Goal: Task Accomplishment & Management: Manage account settings

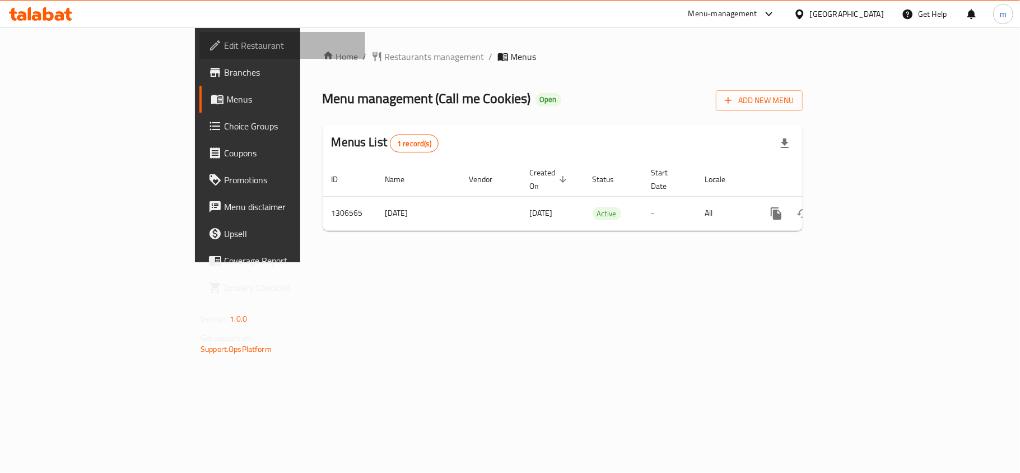
click at [224, 39] on span "Edit Restaurant" at bounding box center [290, 45] width 132 height 13
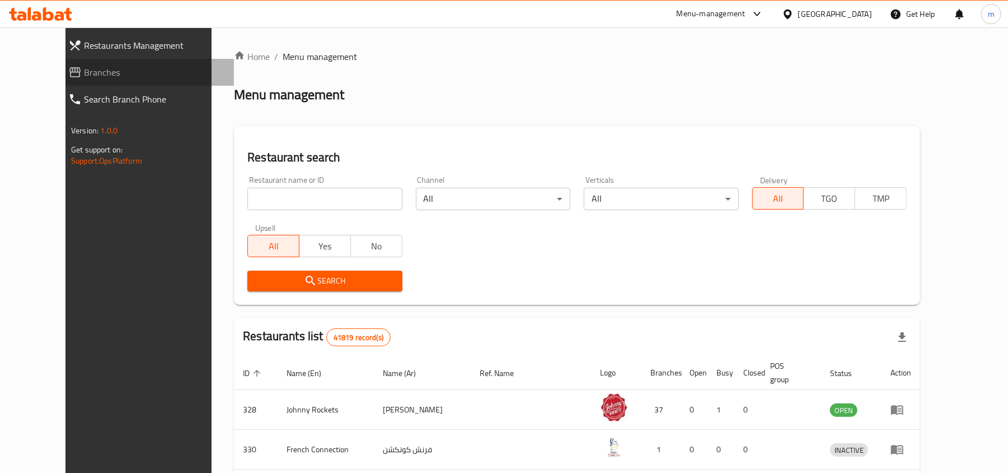
click at [84, 66] on span "Branches" at bounding box center [154, 72] width 141 height 13
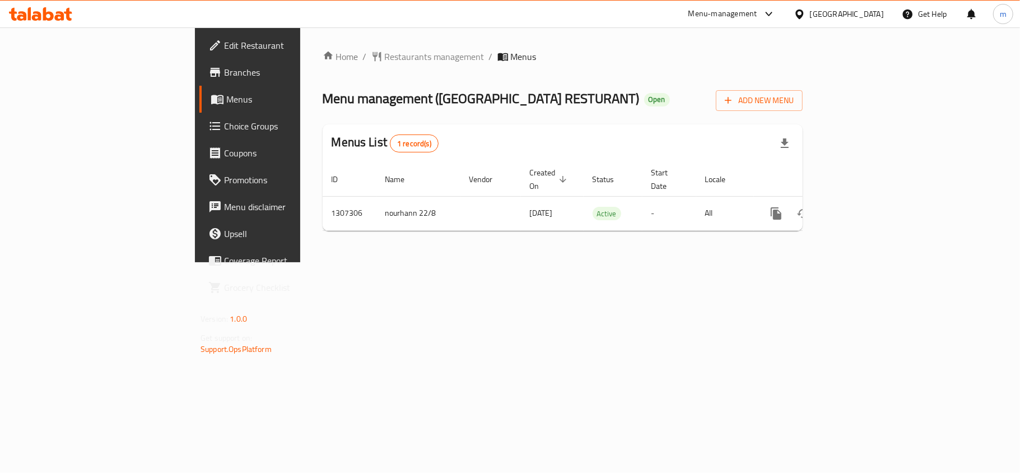
click at [199, 54] on link "Edit Restaurant" at bounding box center [282, 45] width 166 height 27
click at [843, 18] on div "United Arab Emirates" at bounding box center [847, 14] width 74 height 12
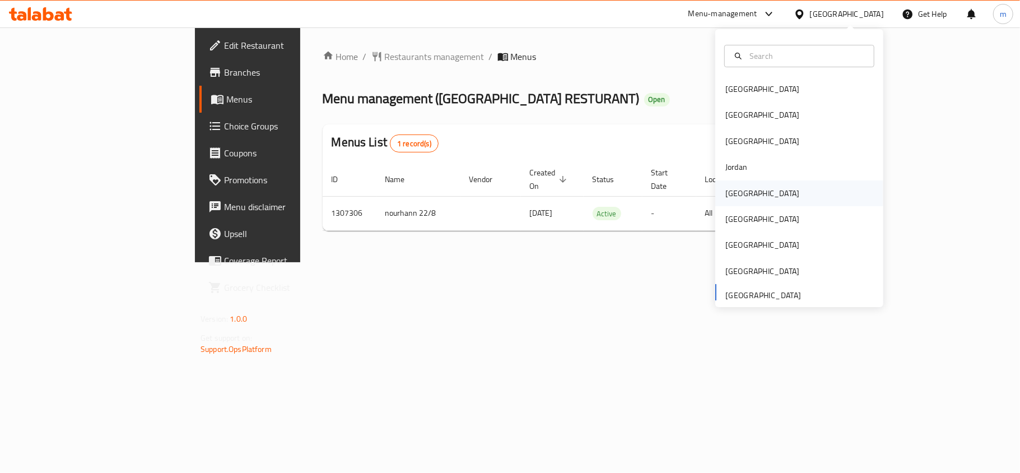
click at [734, 184] on div "[GEOGRAPHIC_DATA]" at bounding box center [762, 193] width 92 height 26
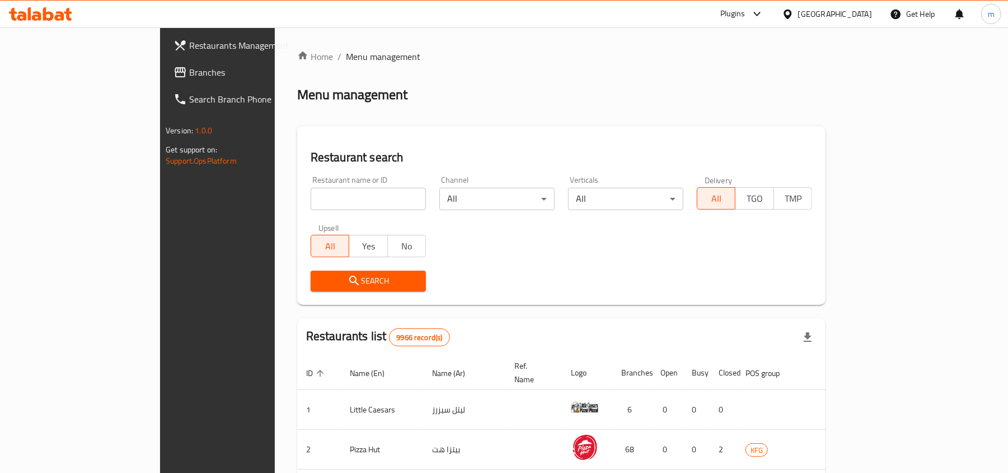
click at [189, 67] on span "Branches" at bounding box center [254, 72] width 130 height 13
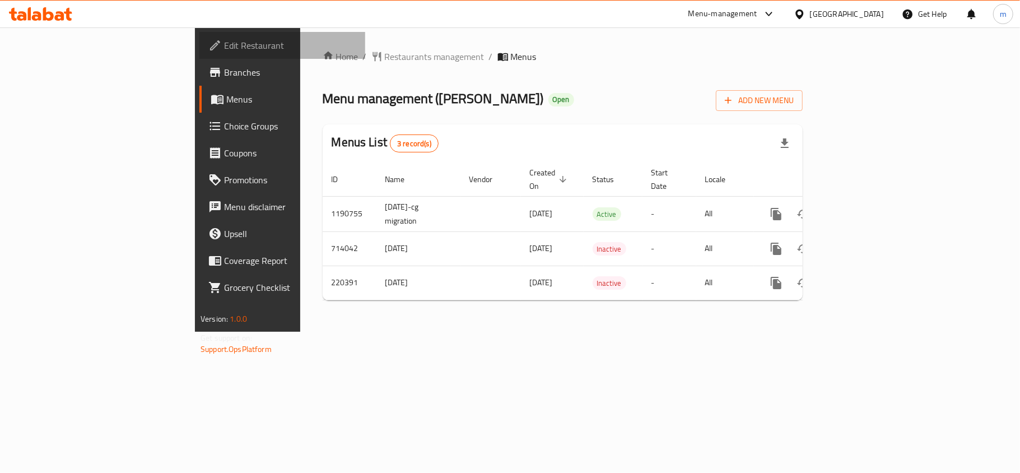
click at [224, 46] on span "Edit Restaurant" at bounding box center [290, 45] width 132 height 13
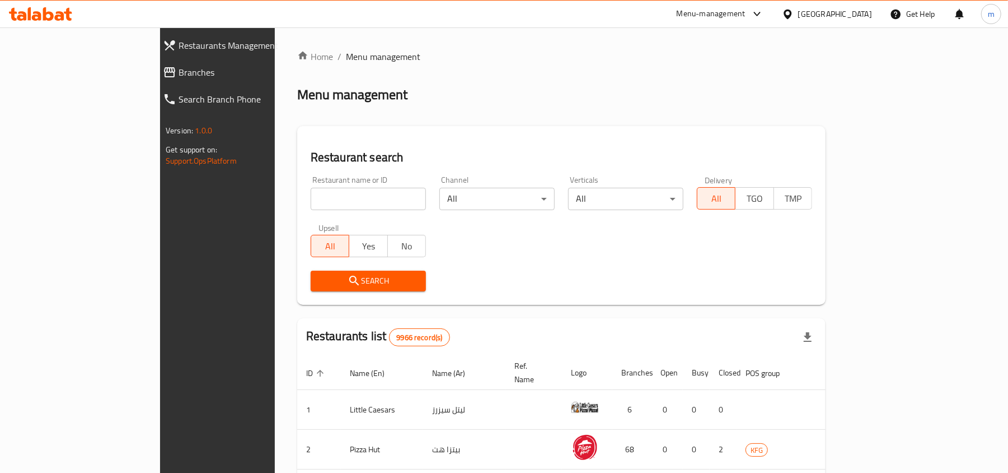
click at [179, 69] on span "Branches" at bounding box center [249, 72] width 141 height 13
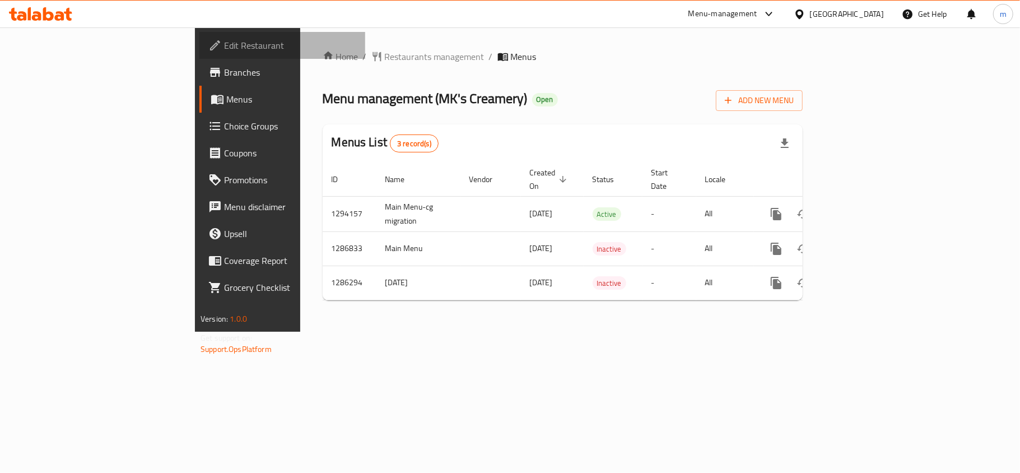
click at [224, 49] on span "Edit Restaurant" at bounding box center [290, 45] width 132 height 13
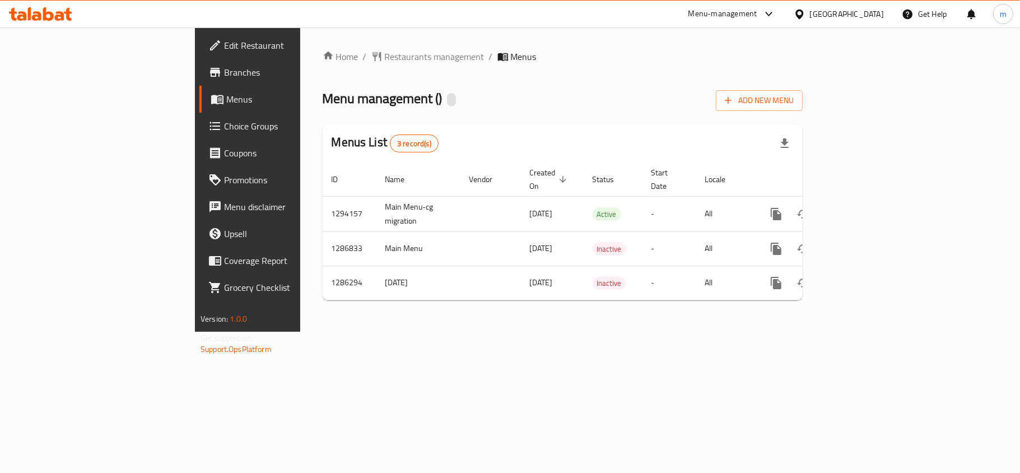
click at [224, 128] on span "Choice Groups" at bounding box center [290, 125] width 132 height 13
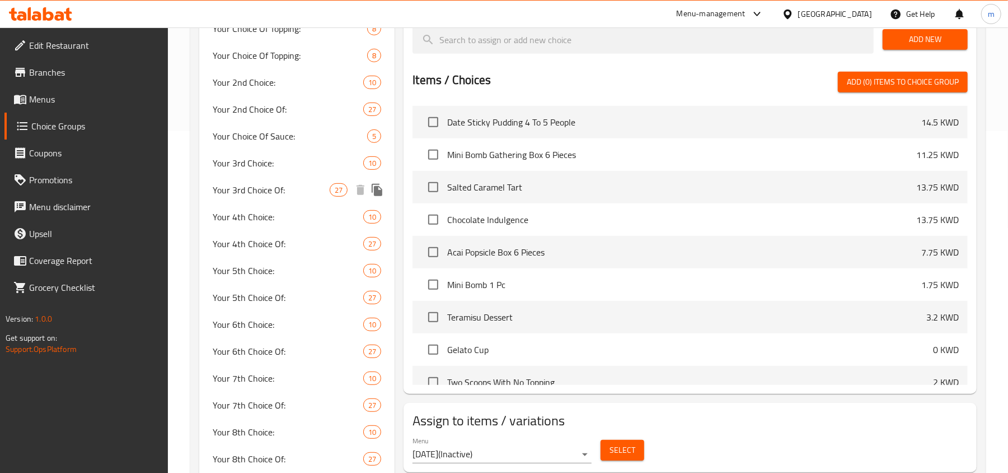
scroll to position [293, 0]
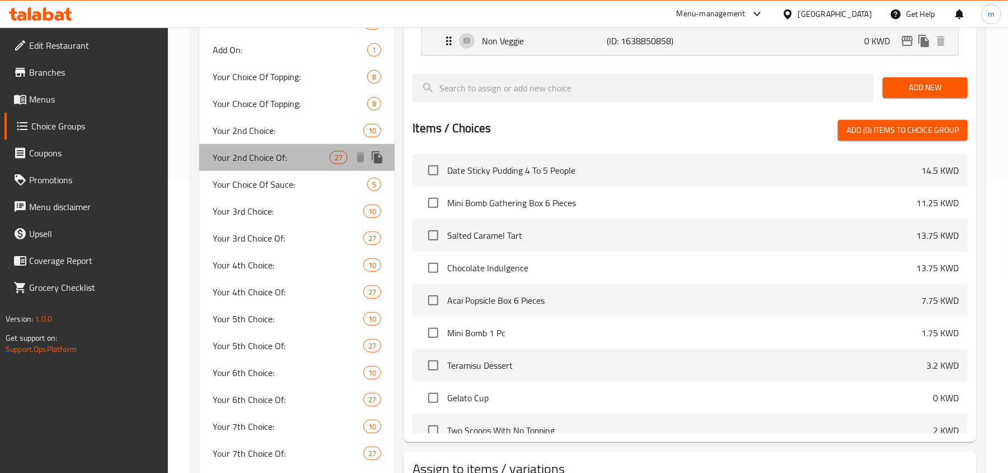
click at [252, 157] on span "Your 2nd Choice Of:" at bounding box center [271, 157] width 117 height 13
type input "Your 2nd Choice Of:"
type input "اختيارك الثاني من:"
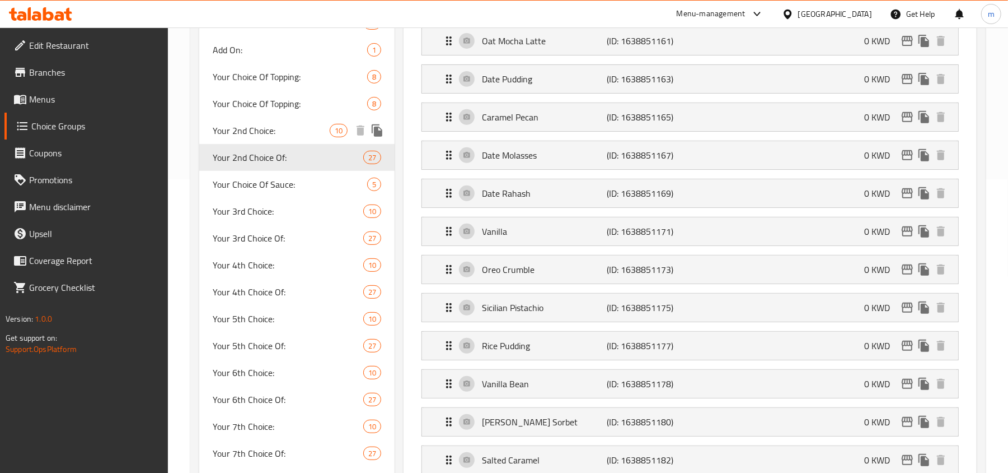
click at [267, 126] on span "Your 2nd Choice:" at bounding box center [271, 130] width 117 height 13
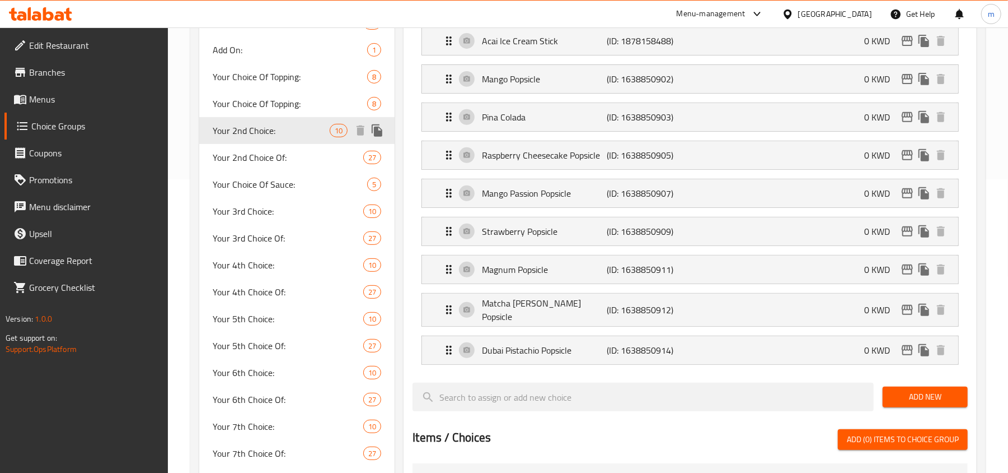
type input "Your 2nd Choice:"
type input "اختيارك الثاني:"
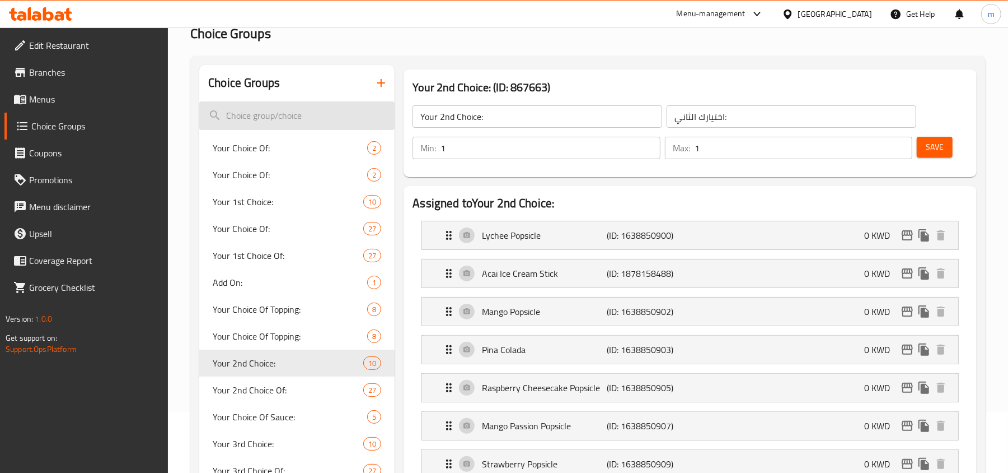
scroll to position [149, 0]
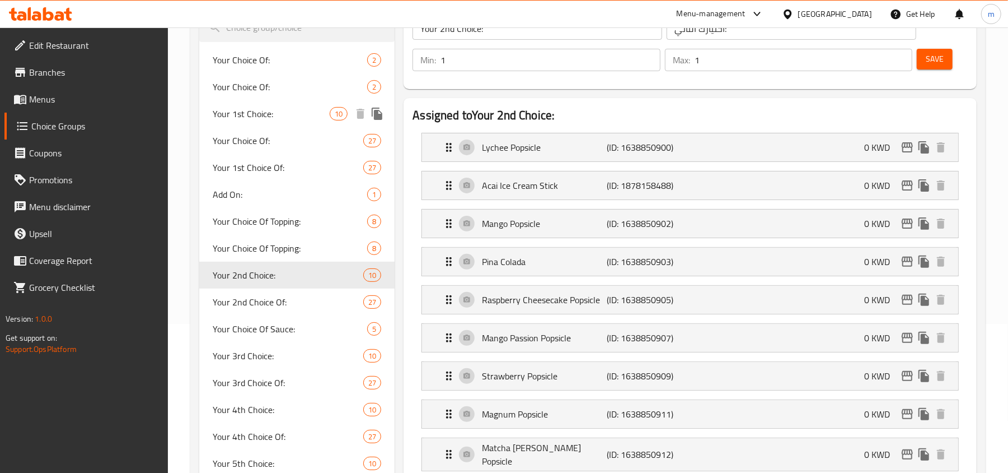
click at [275, 120] on div "Your 1st Choice: 10" at bounding box center [296, 113] width 195 height 27
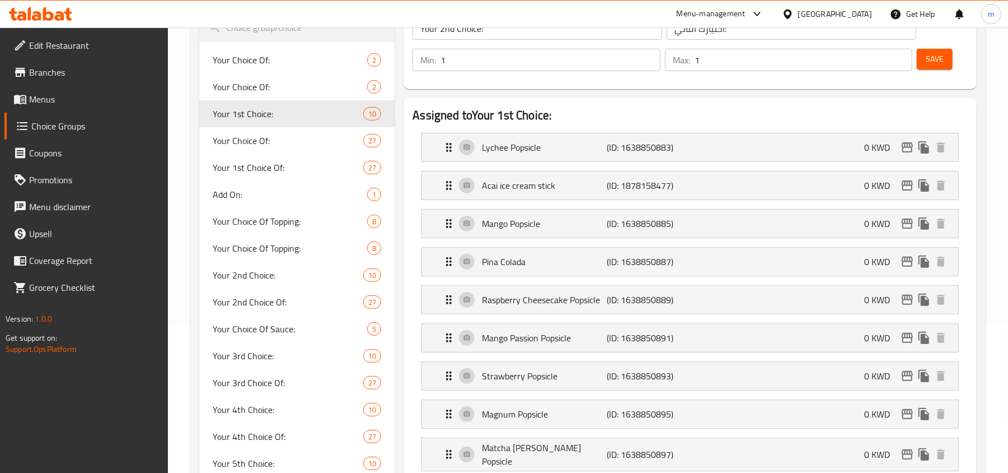
type input "Your 1st Choice:"
type input "اختيارك الأول:"
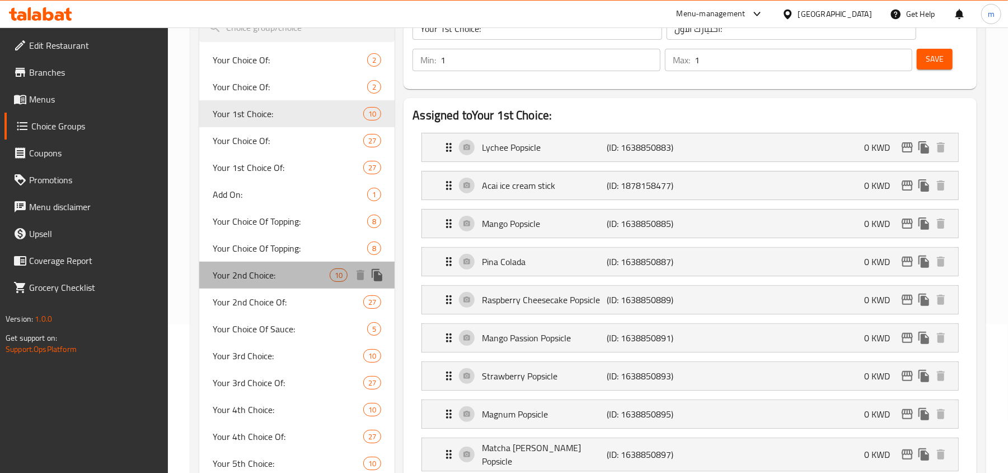
click at [269, 280] on span "Your 2nd Choice:" at bounding box center [271, 274] width 117 height 13
type input "Your 2nd Choice:"
type input "اختيارك الثاني:"
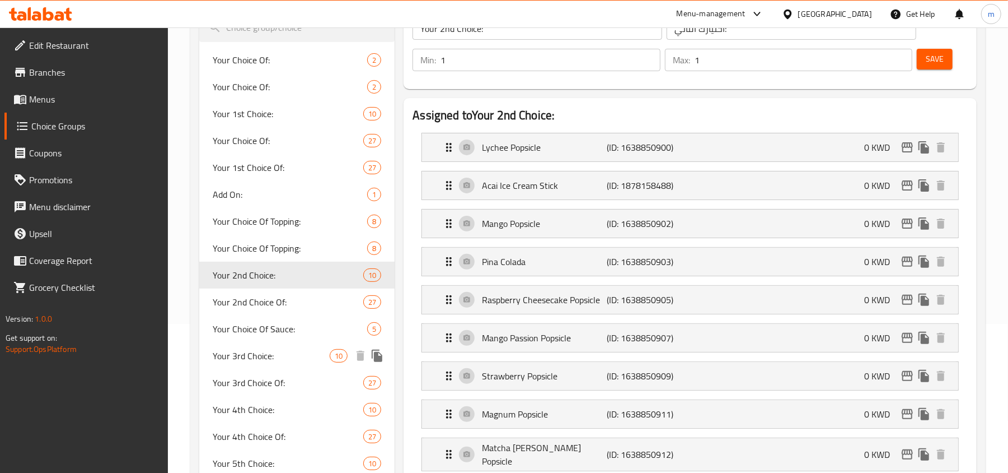
click at [245, 356] on span "Your 3rd Choice:" at bounding box center [271, 355] width 117 height 13
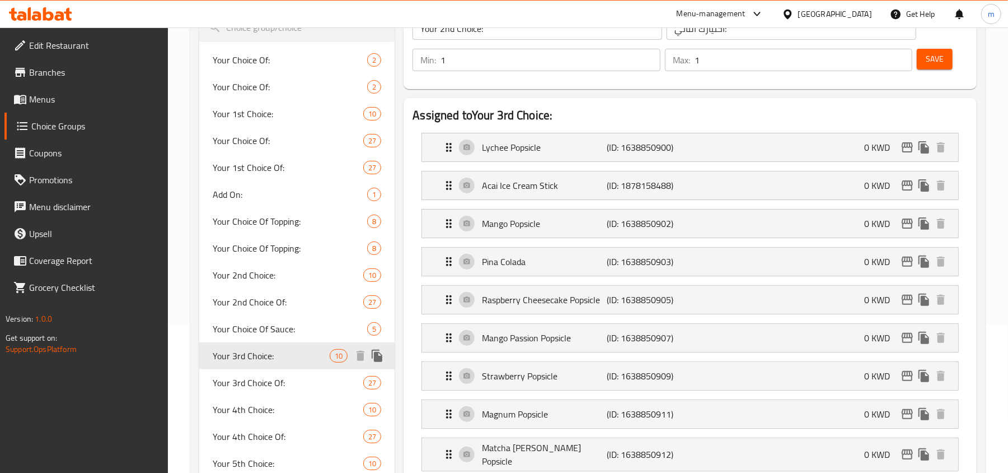
type input "Your 3rd Choice:"
type input "اختيارك الثالث:"
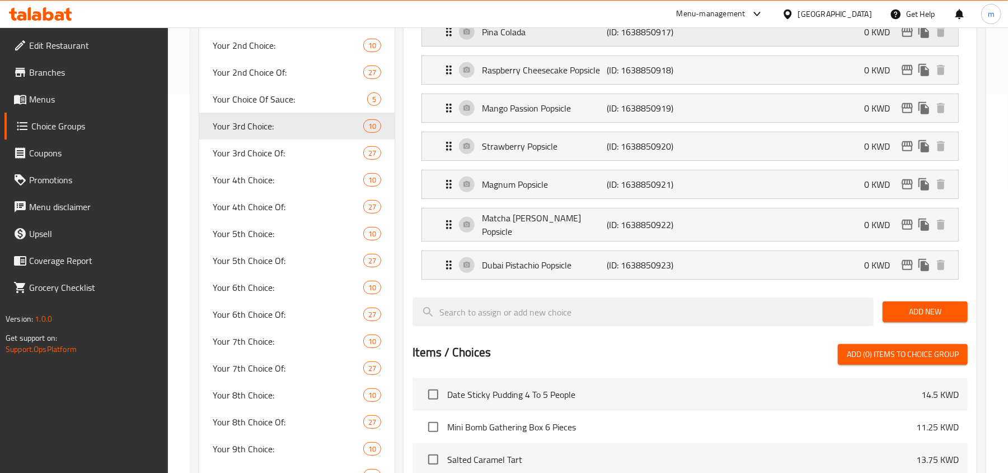
scroll to position [448, 0]
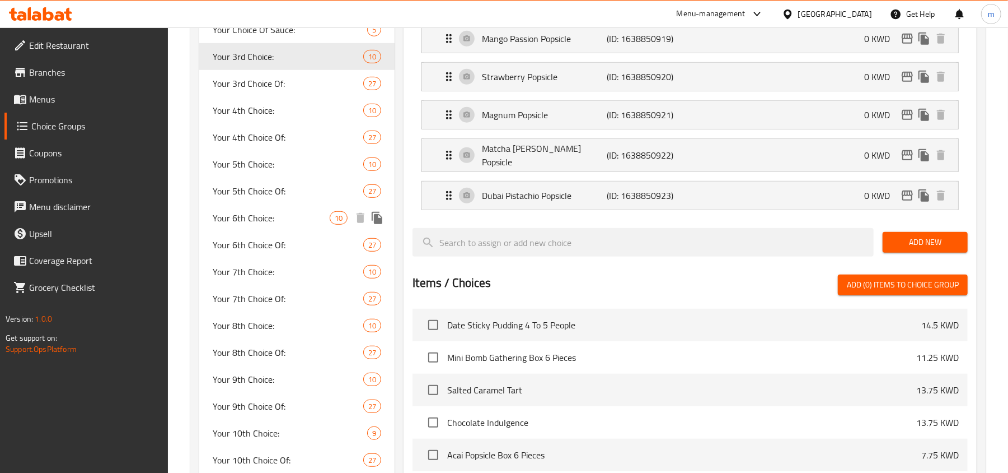
click at [260, 216] on span "Your 6th Choice:" at bounding box center [271, 217] width 117 height 13
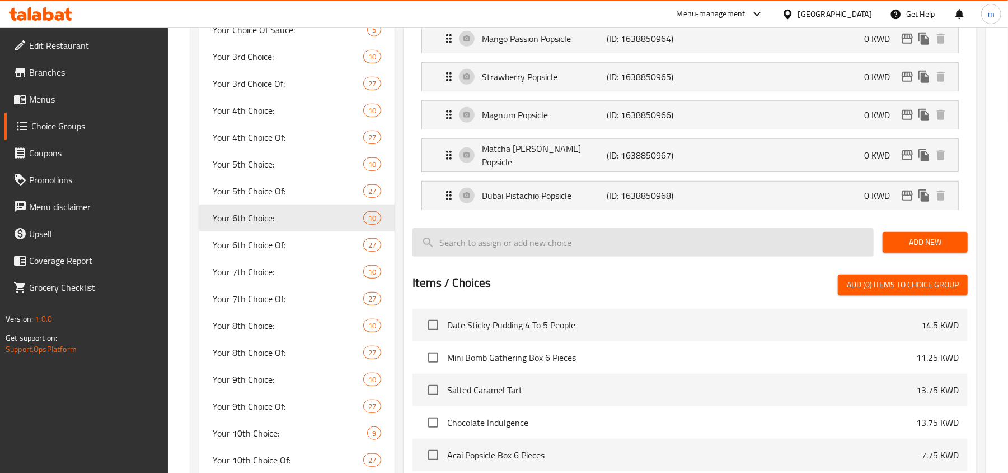
type input "Your 6th Choice:"
type input "اختيارك السادس:"
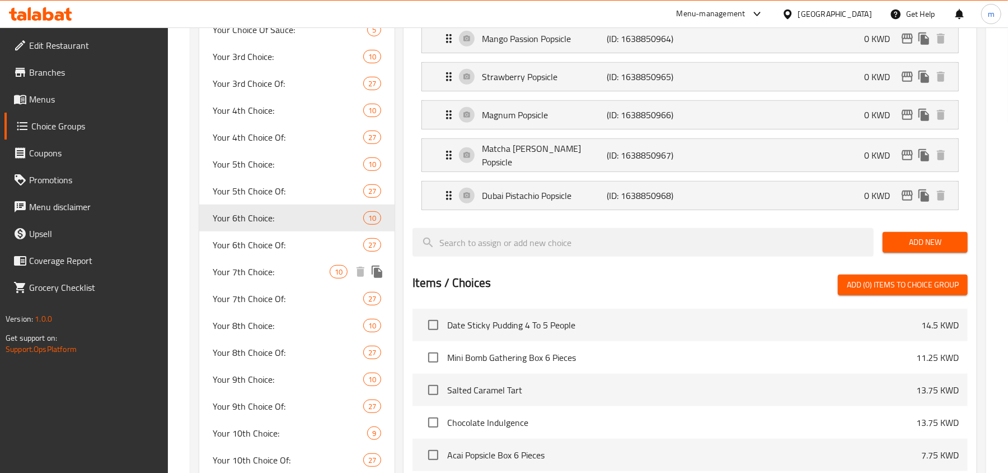
click at [275, 274] on span "Your 7th Choice:" at bounding box center [271, 271] width 117 height 13
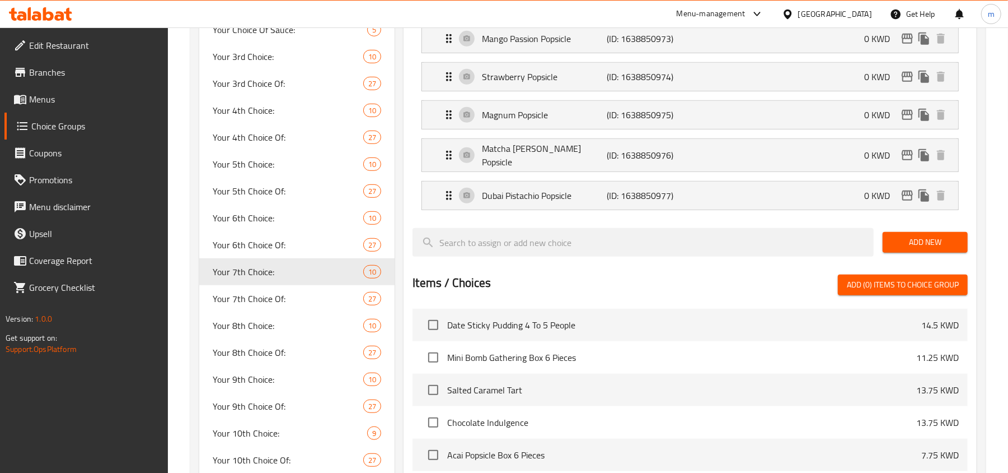
type input "Your 7th Choice:"
type input "اختيارك السابع:"
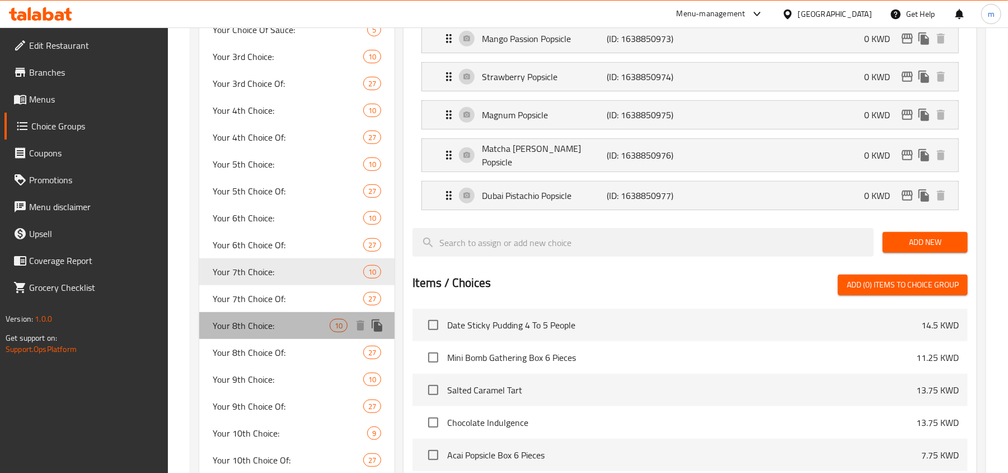
click at [251, 323] on span "Your 8th Choice:" at bounding box center [271, 325] width 117 height 13
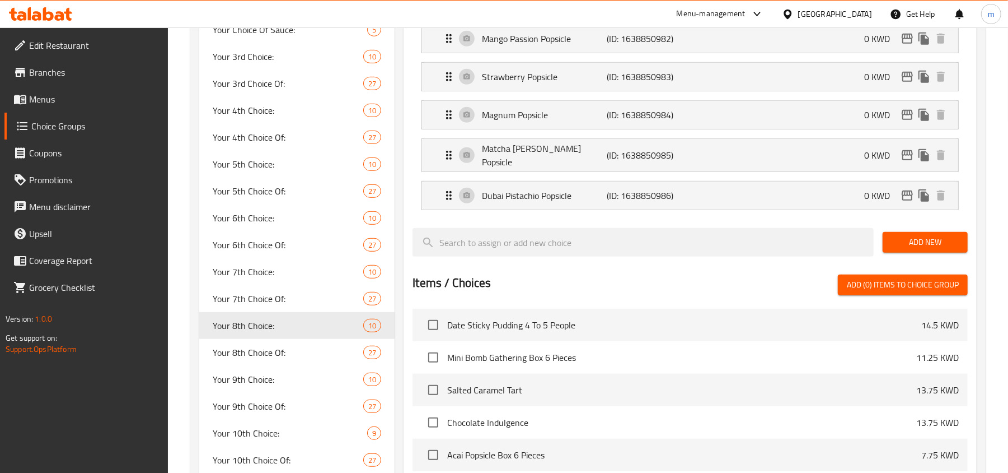
type input "Your 8th Choice:"
type input "اختيارك الثامن:"
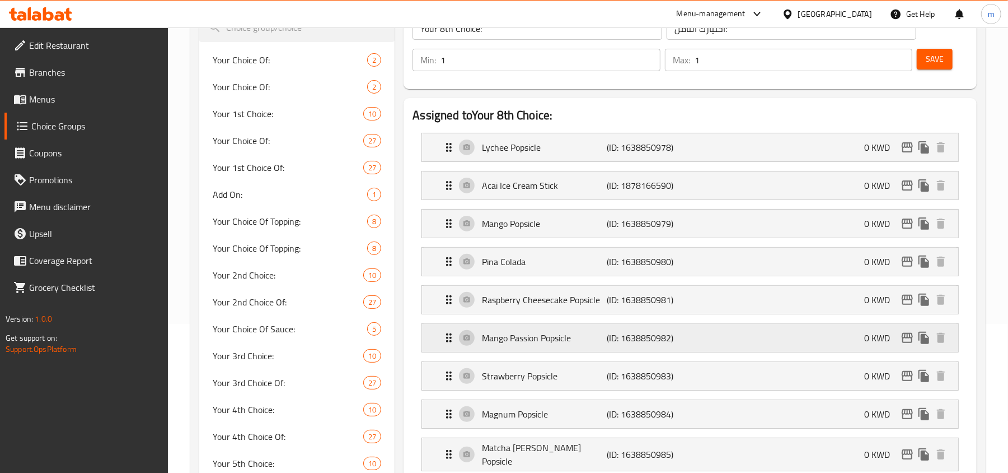
scroll to position [0, 0]
